Goal: Go to known website: Access a specific website the user already knows

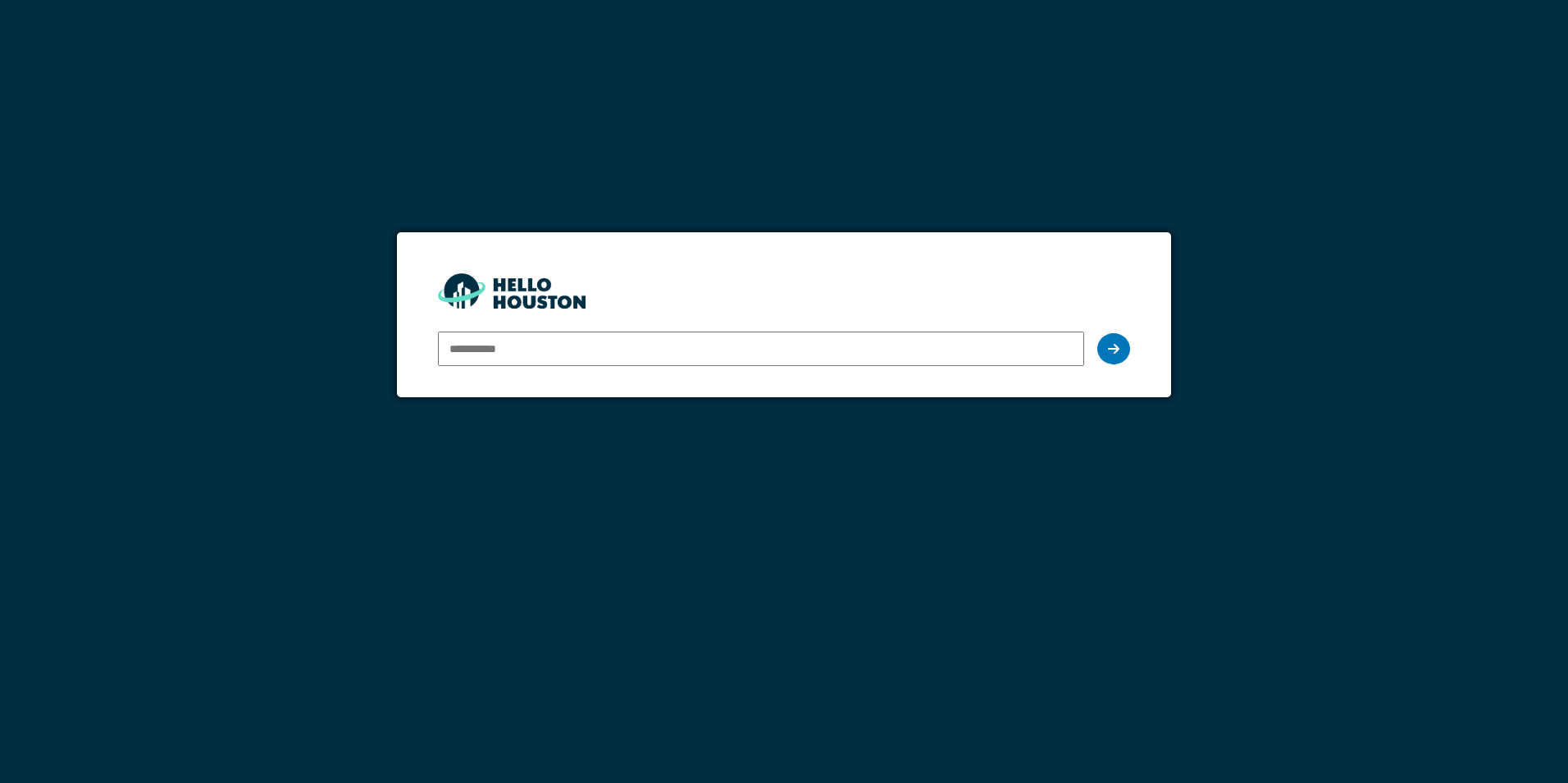
type input "**********"
click at [1108, 344] on icon at bounding box center [1113, 348] width 11 height 13
